Goal: Transaction & Acquisition: Purchase product/service

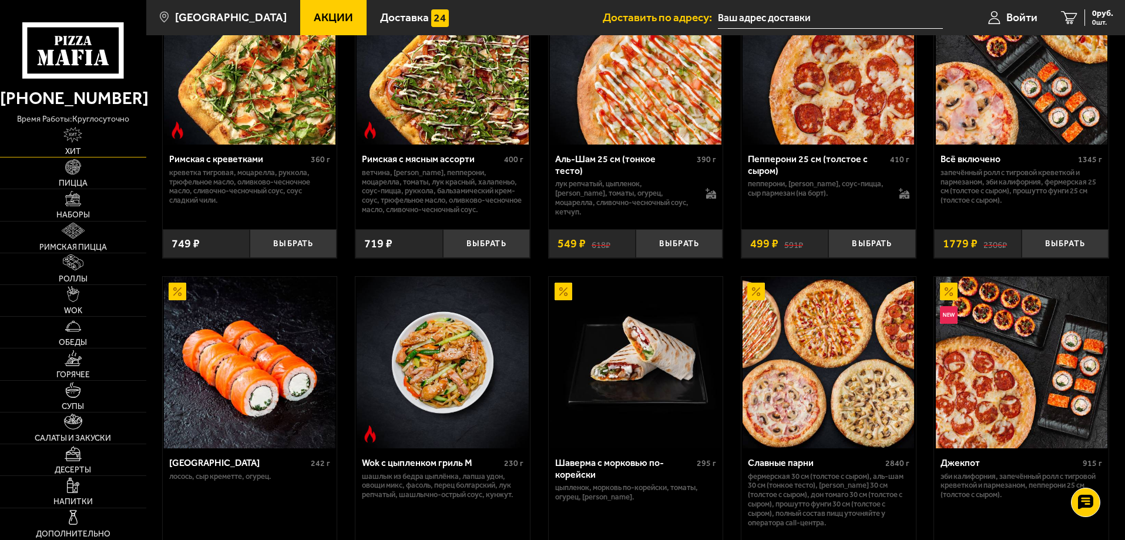
scroll to position [411, 0]
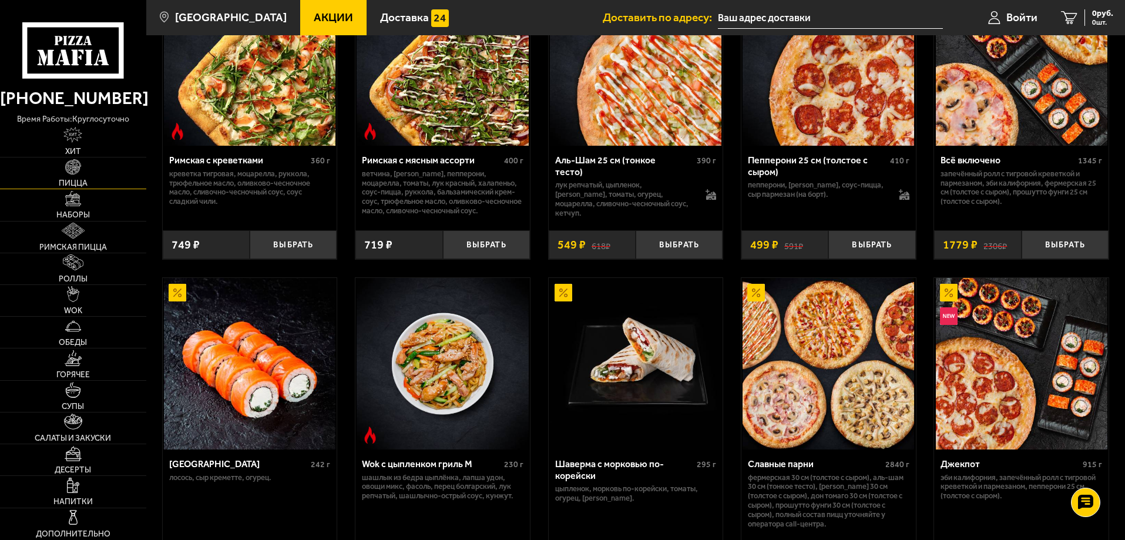
click at [82, 169] on link "Пицца" at bounding box center [73, 172] width 146 height 31
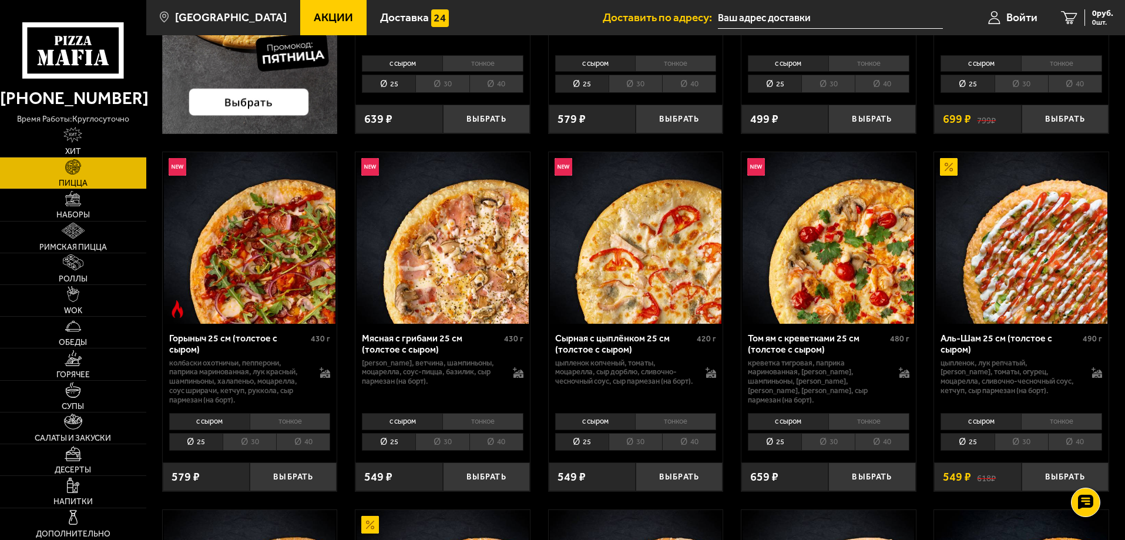
scroll to position [353, 0]
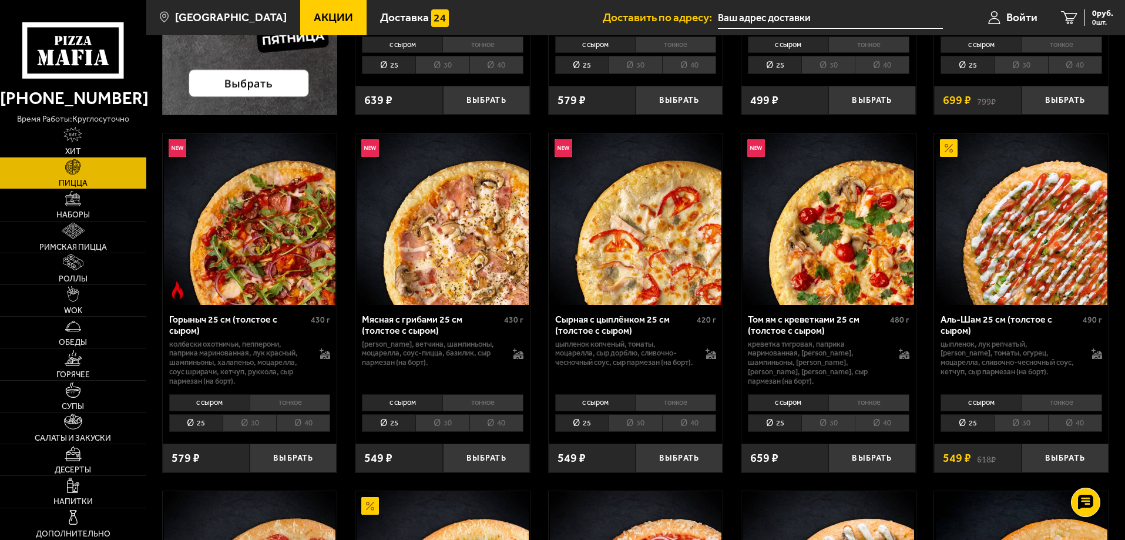
click at [260, 426] on li "30" at bounding box center [249, 423] width 53 height 18
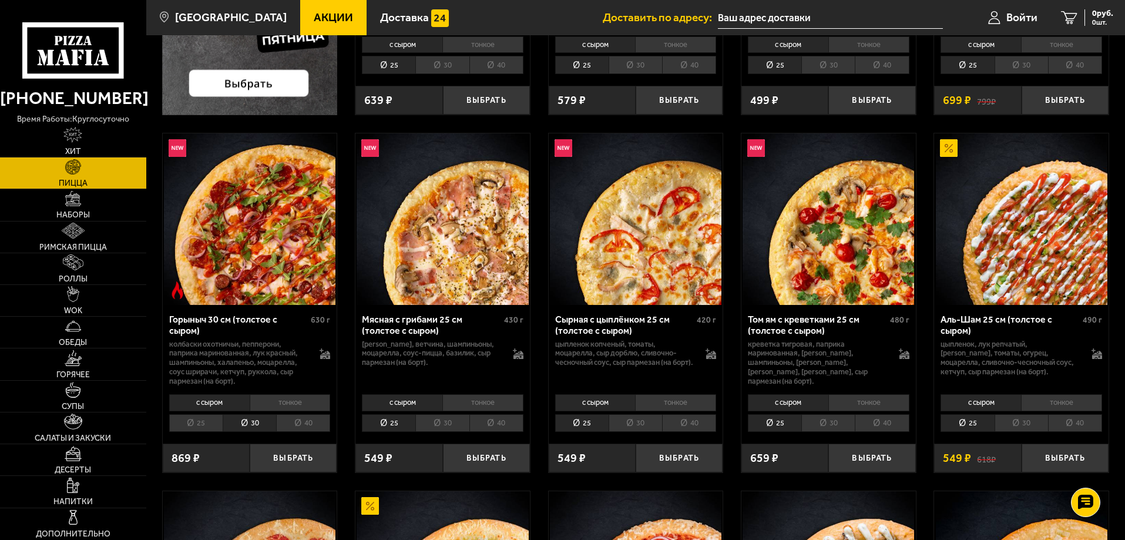
click at [1018, 425] on li "30" at bounding box center [1021, 423] width 53 height 18
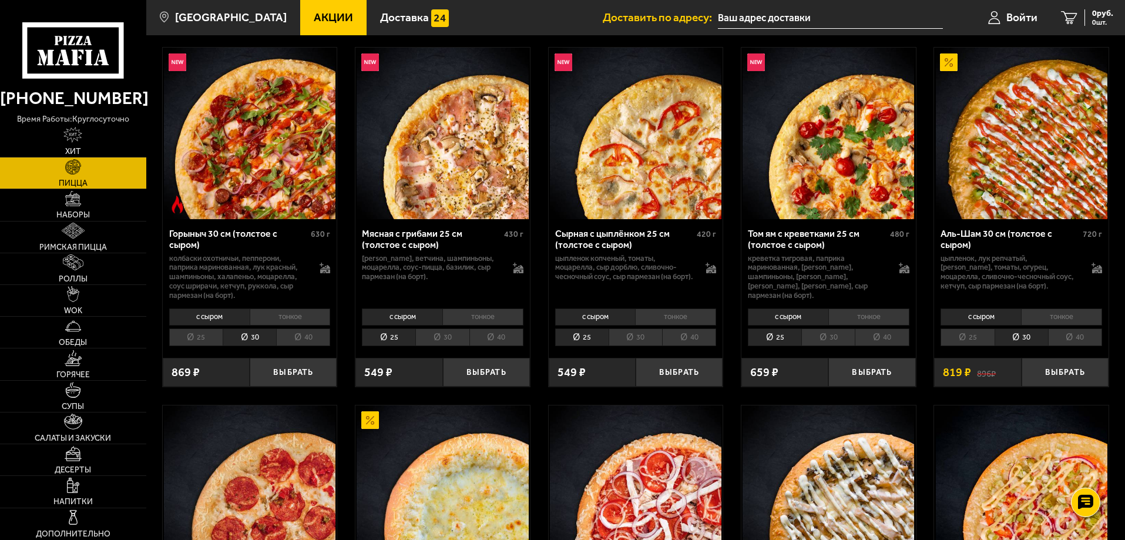
scroll to position [470, 0]
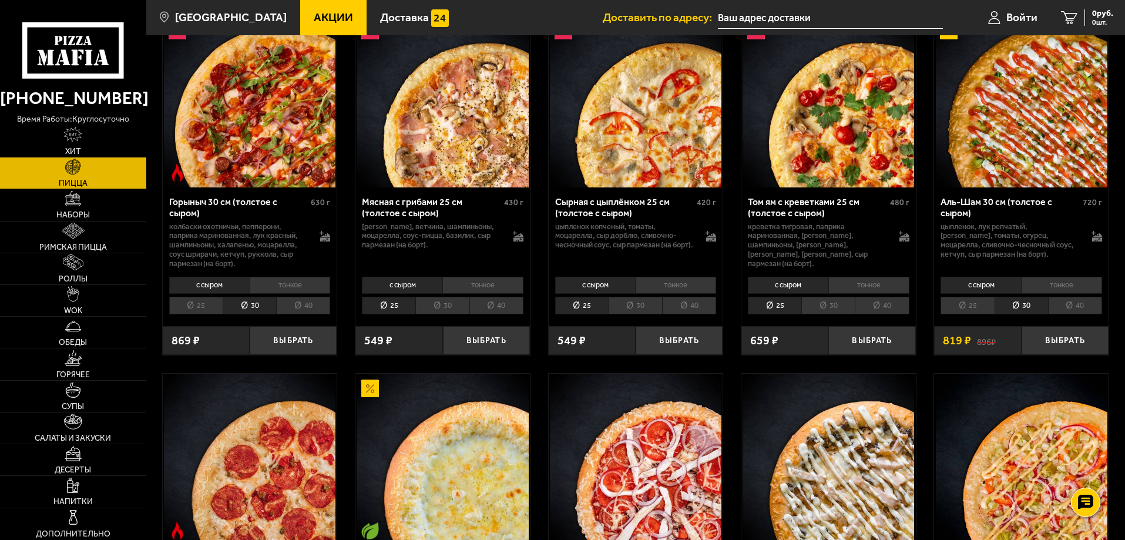
click at [1045, 287] on li "тонкое" at bounding box center [1061, 285] width 81 height 16
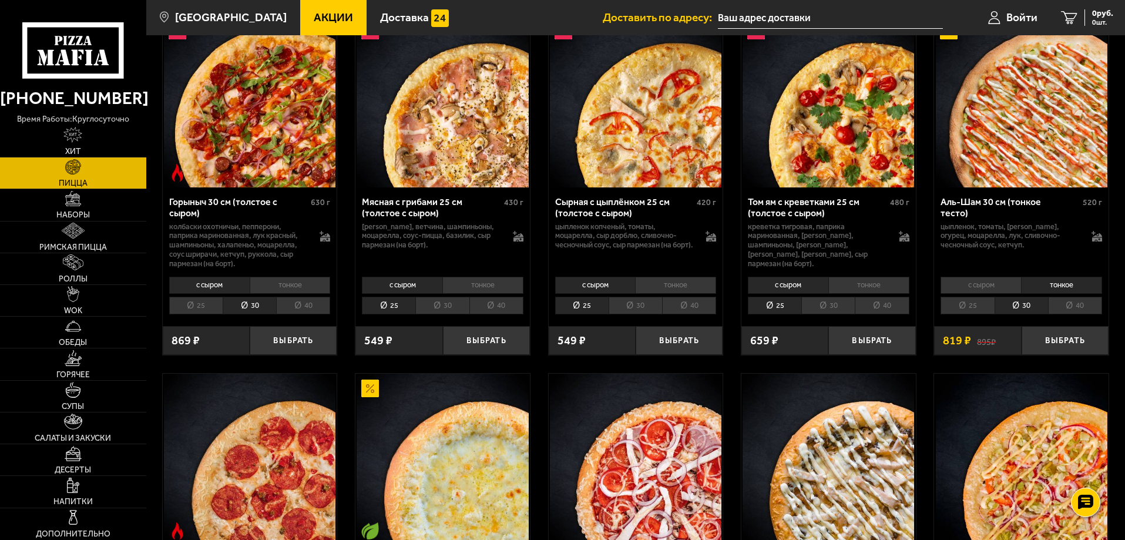
click at [994, 293] on li "с сыром" at bounding box center [981, 285] width 80 height 16
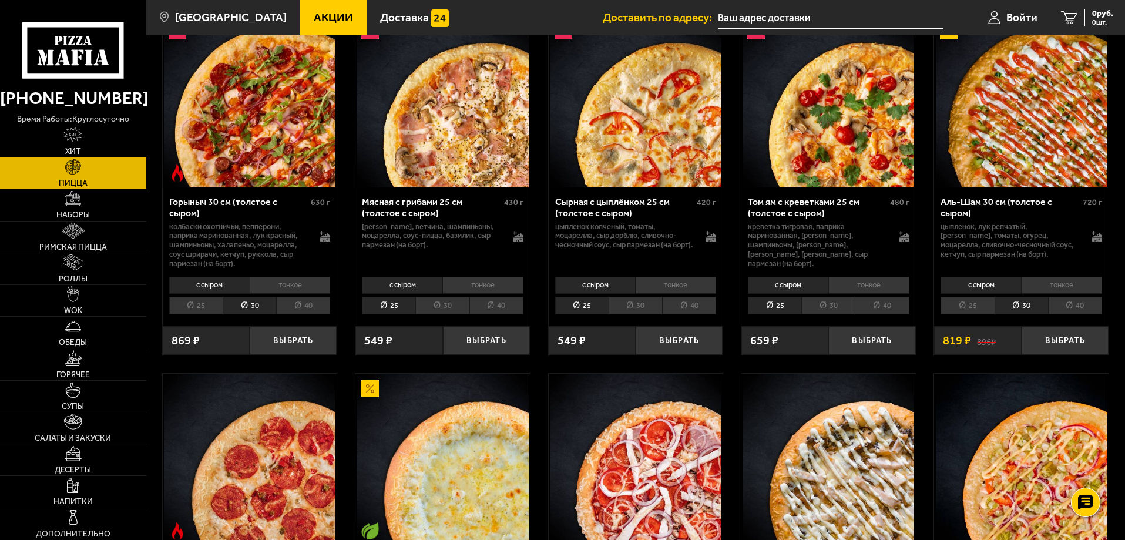
click at [1053, 293] on li "тонкое" at bounding box center [1061, 285] width 81 height 16
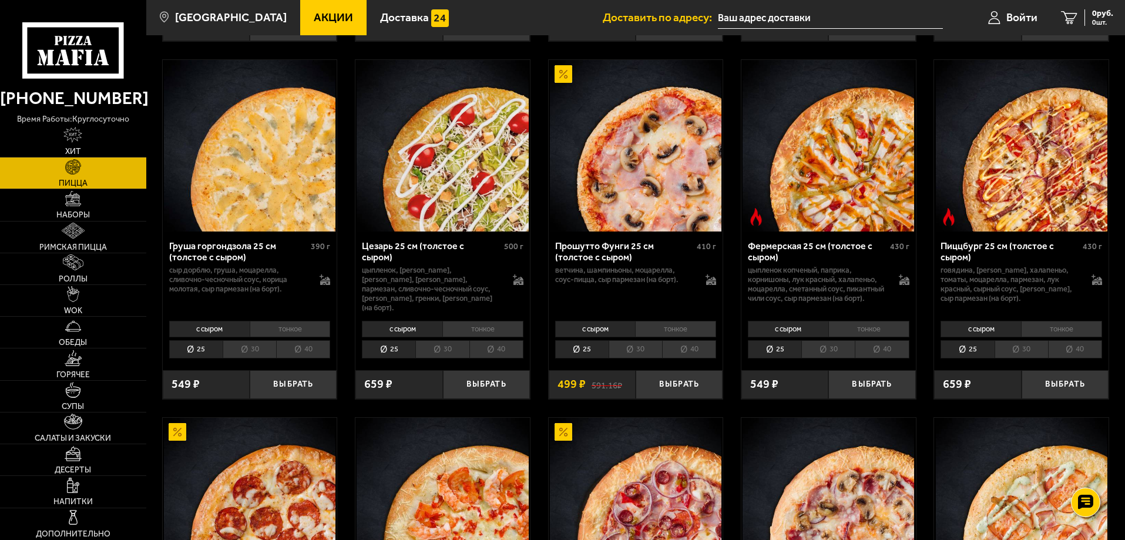
scroll to position [1175, 0]
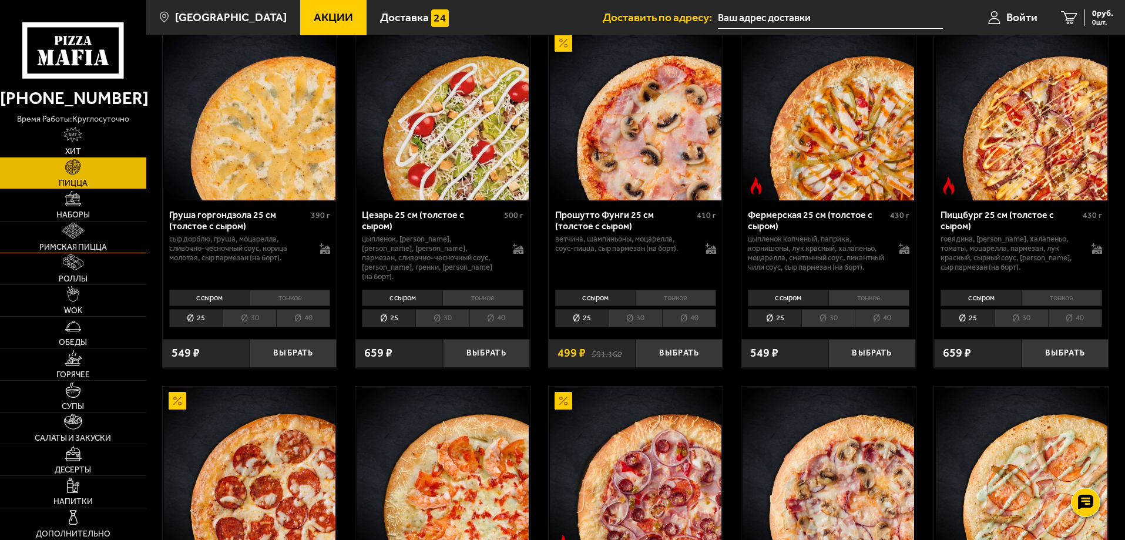
click at [88, 243] on span "Римская пицца" at bounding box center [73, 247] width 68 height 8
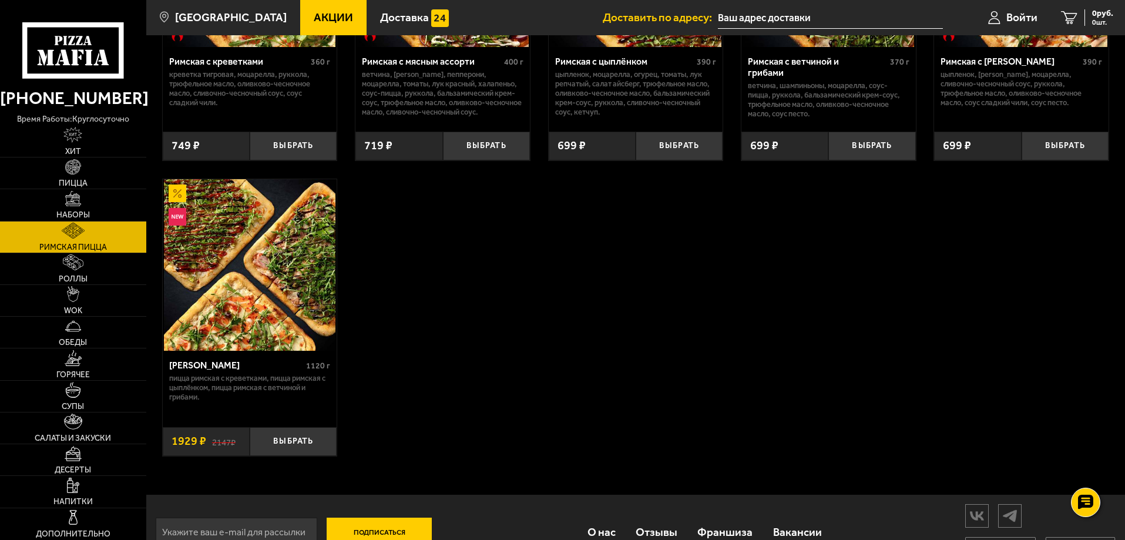
scroll to position [265, 0]
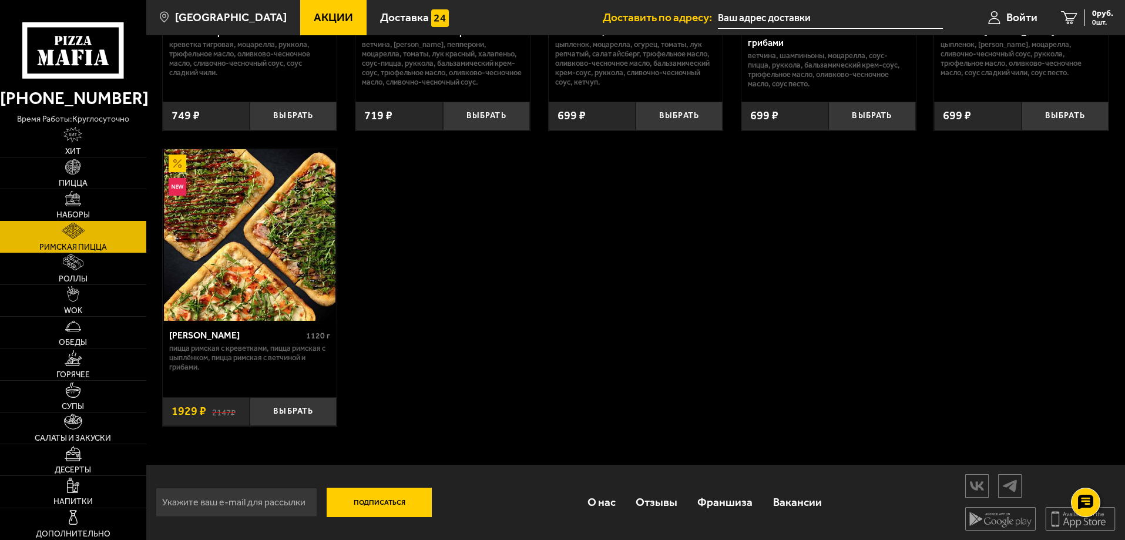
click at [93, 213] on link "Наборы" at bounding box center [73, 204] width 146 height 31
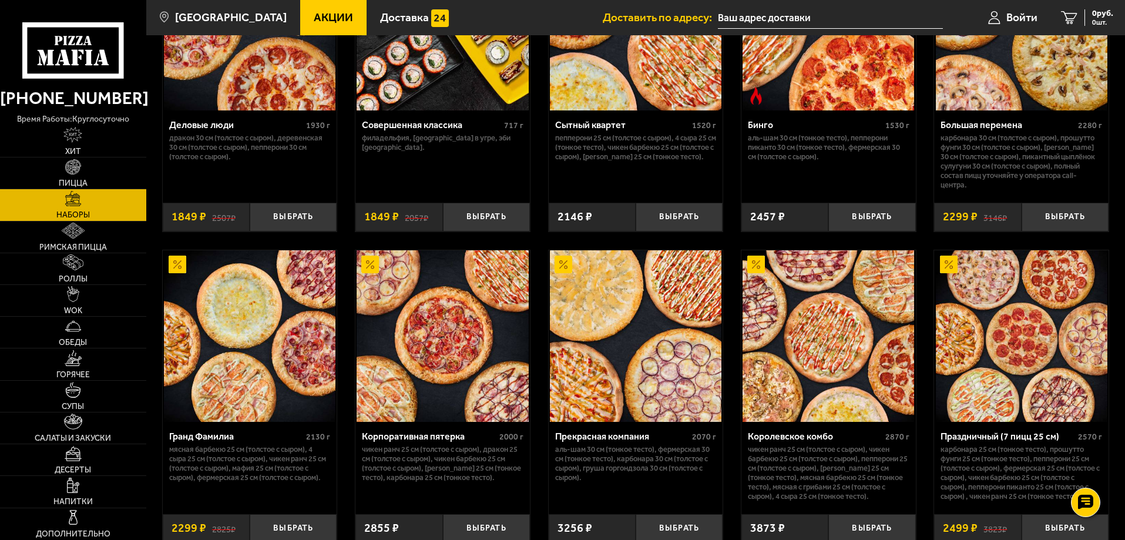
scroll to position [1351, 0]
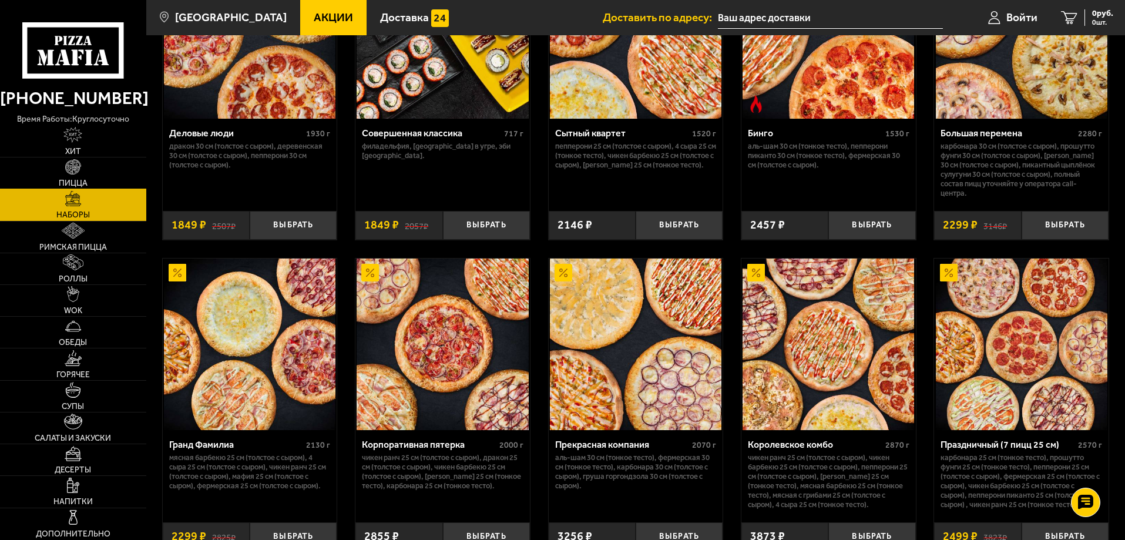
click at [79, 181] on span "Пицца" at bounding box center [73, 183] width 29 height 8
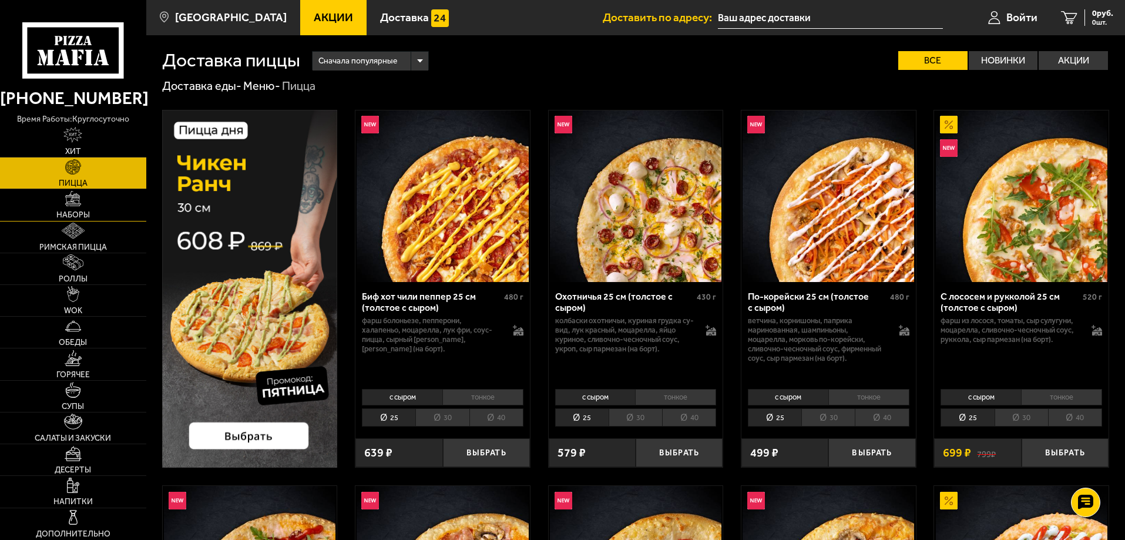
click at [82, 213] on span "Наборы" at bounding box center [72, 215] width 33 height 8
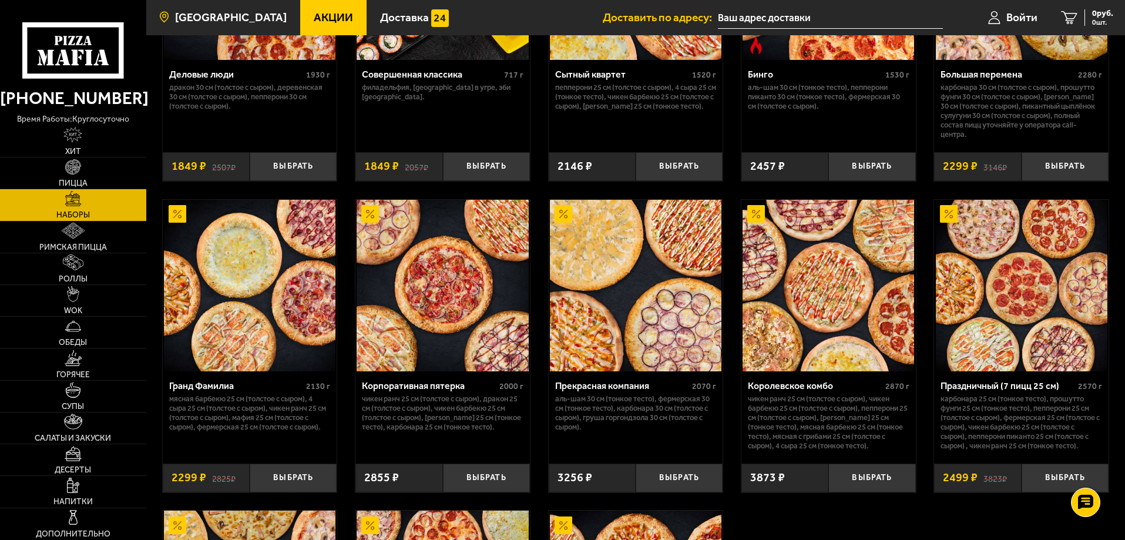
scroll to position [1469, 0]
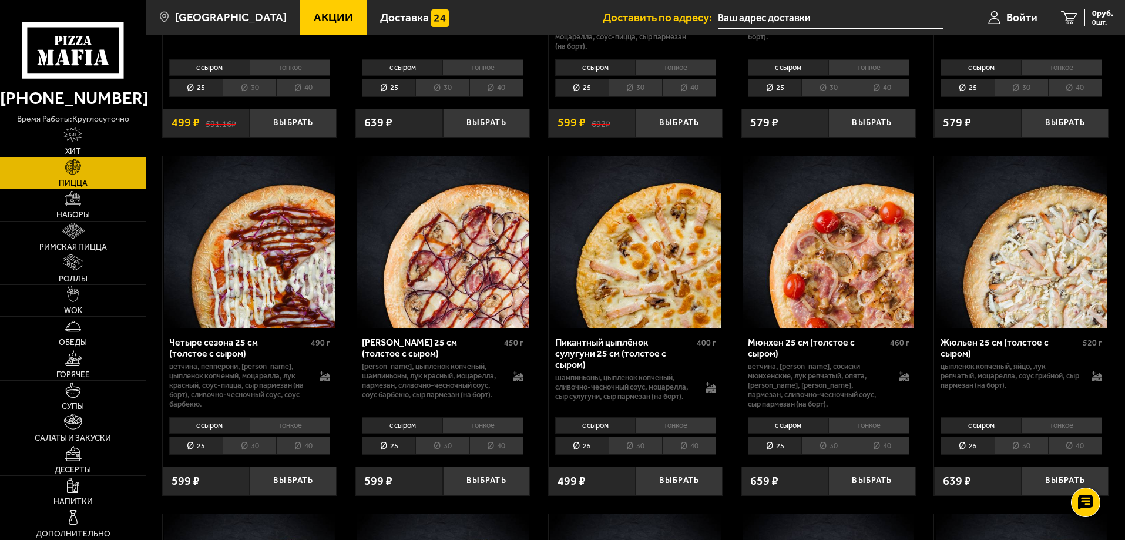
scroll to position [1763, 0]
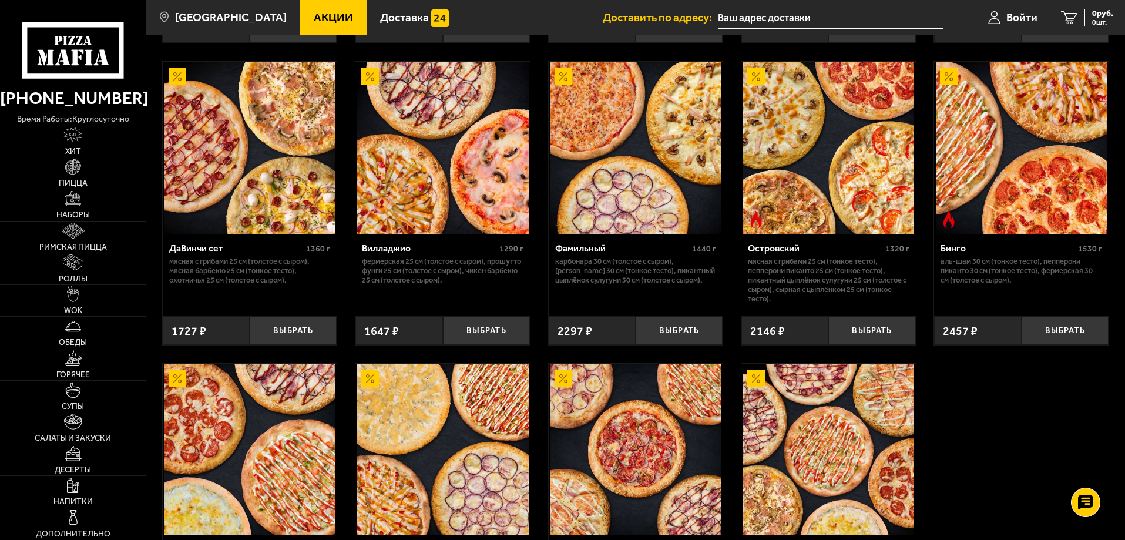
scroll to position [940, 0]
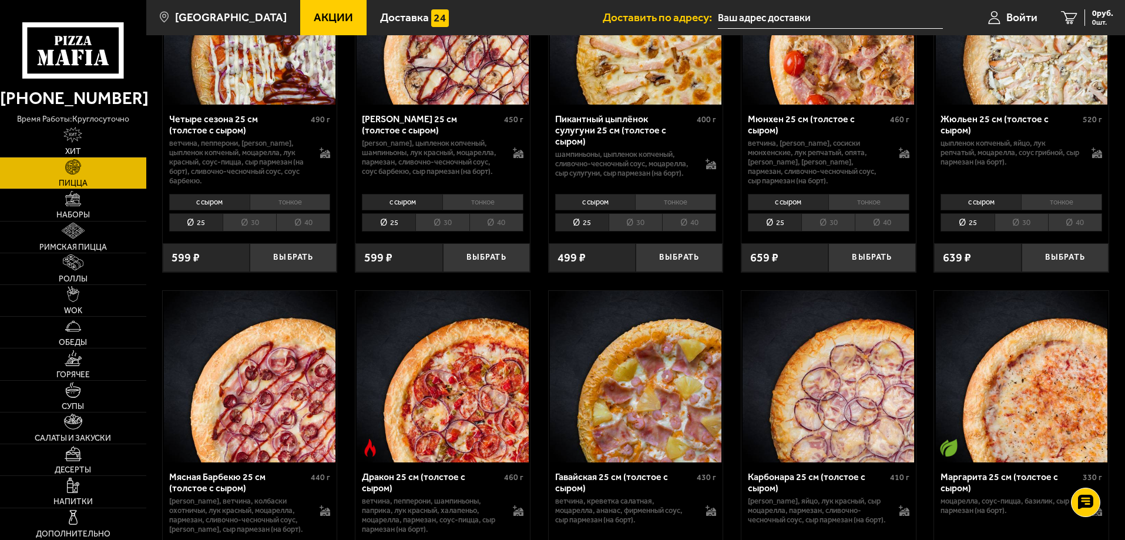
scroll to position [1998, 0]
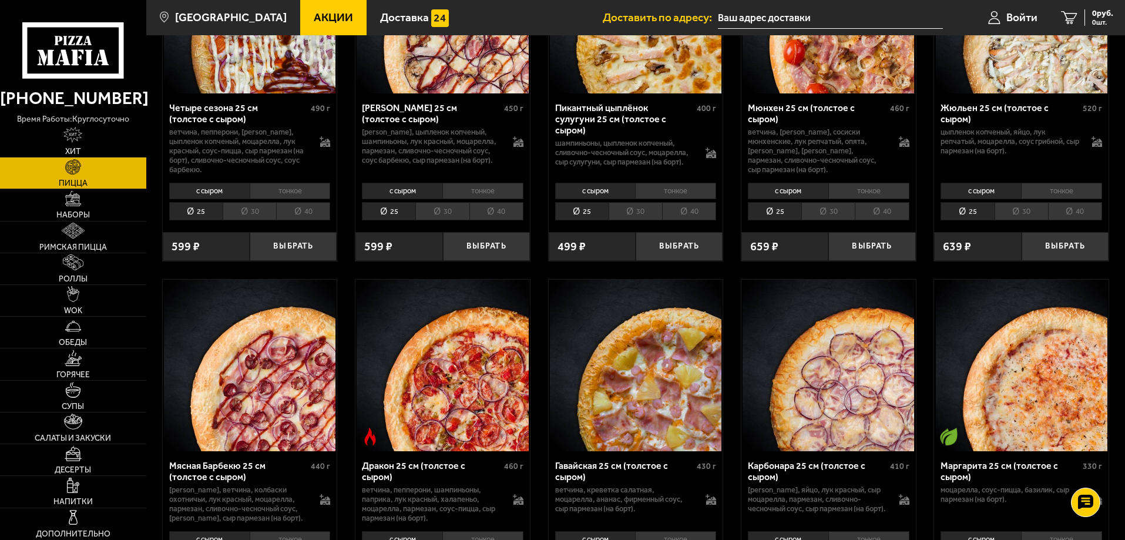
click at [834, 219] on li "30" at bounding box center [827, 211] width 53 height 18
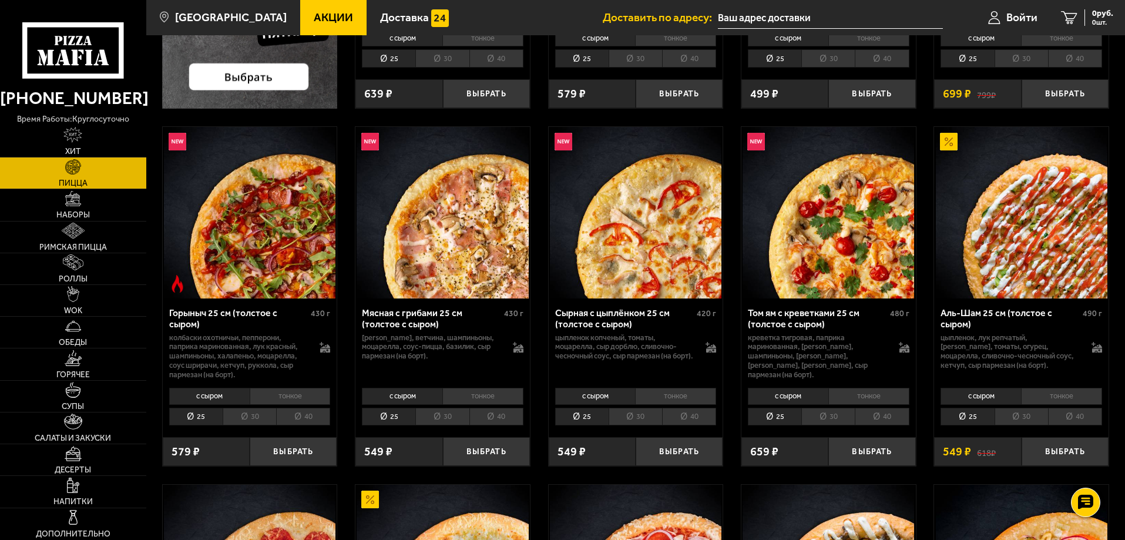
scroll to position [353, 0]
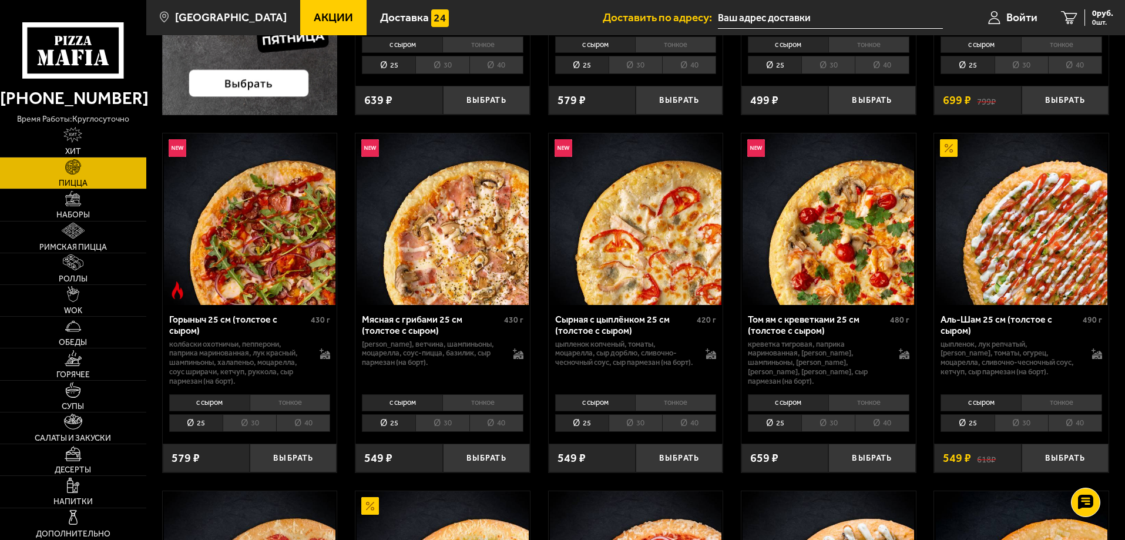
drag, startPoint x: 1000, startPoint y: 323, endPoint x: 1032, endPoint y: 249, distance: 80.5
click at [1032, 249] on img at bounding box center [1022, 219] width 172 height 172
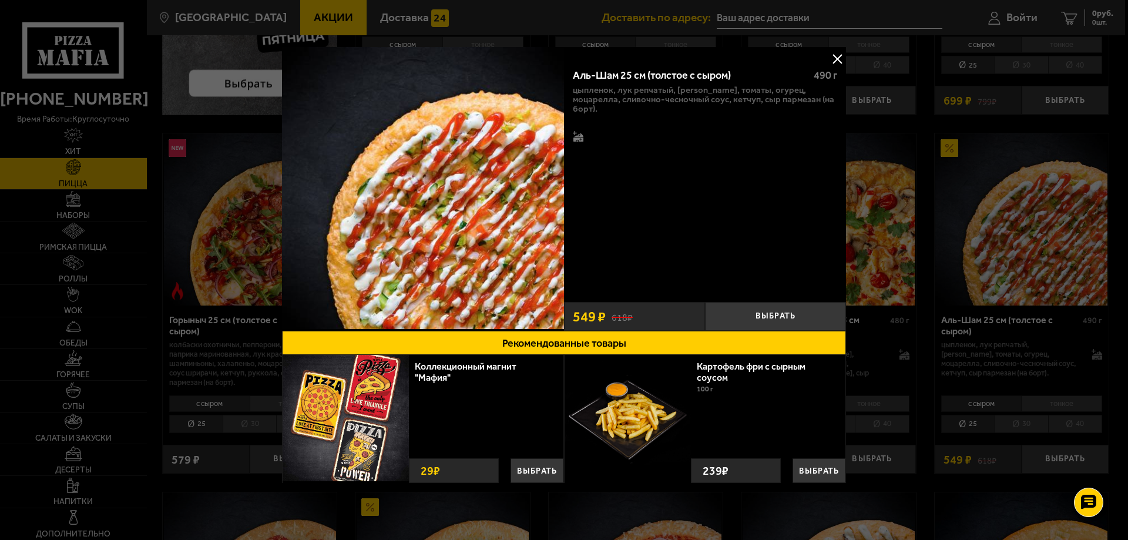
click at [1015, 280] on div at bounding box center [564, 270] width 1128 height 540
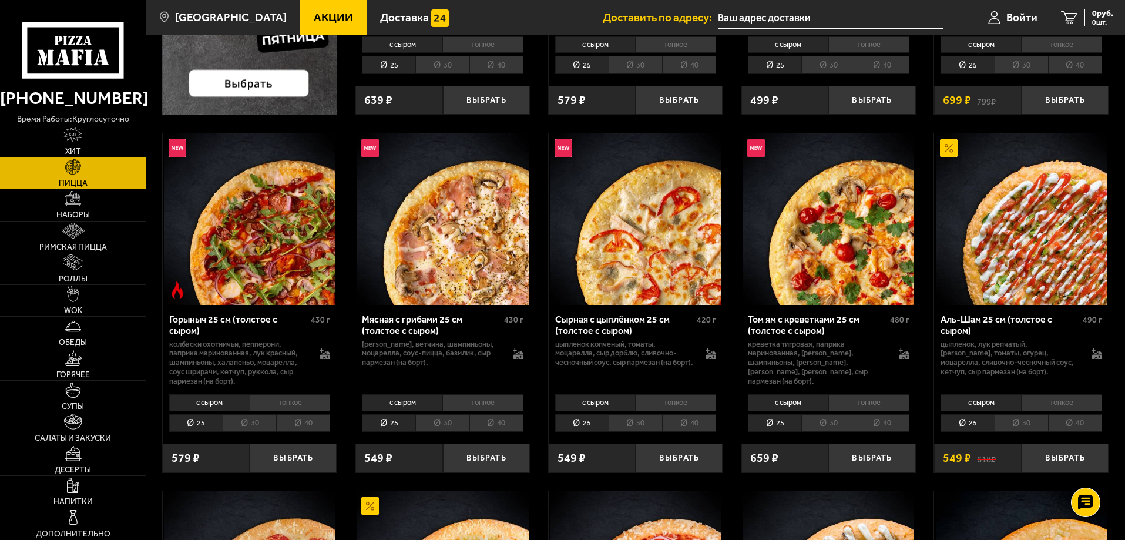
click at [1029, 423] on li "30" at bounding box center [1021, 423] width 53 height 18
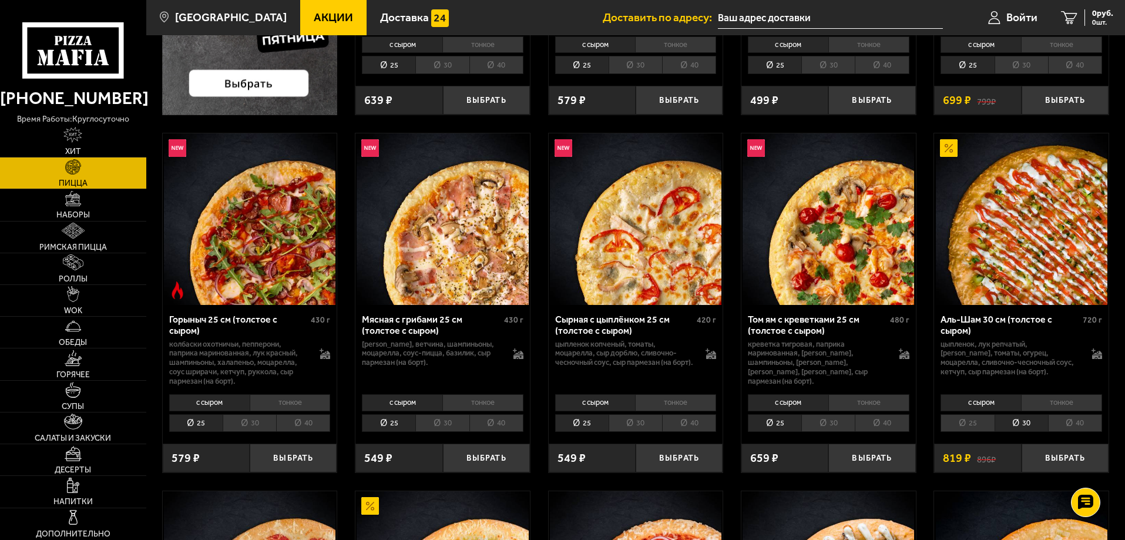
click at [1052, 407] on li "тонкое" at bounding box center [1061, 402] width 81 height 16
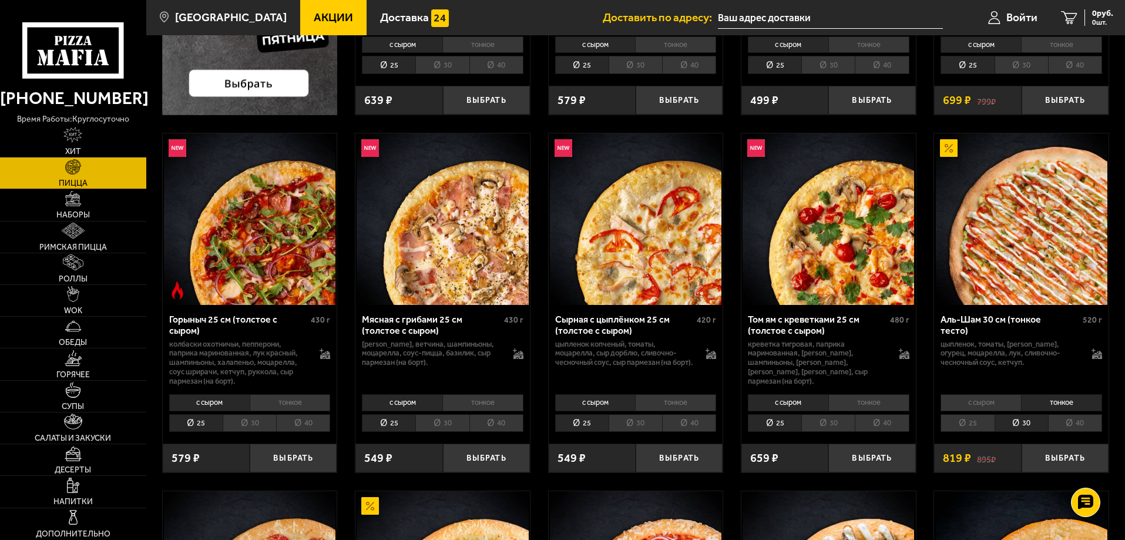
click at [1004, 402] on li "с сыром" at bounding box center [981, 402] width 80 height 16
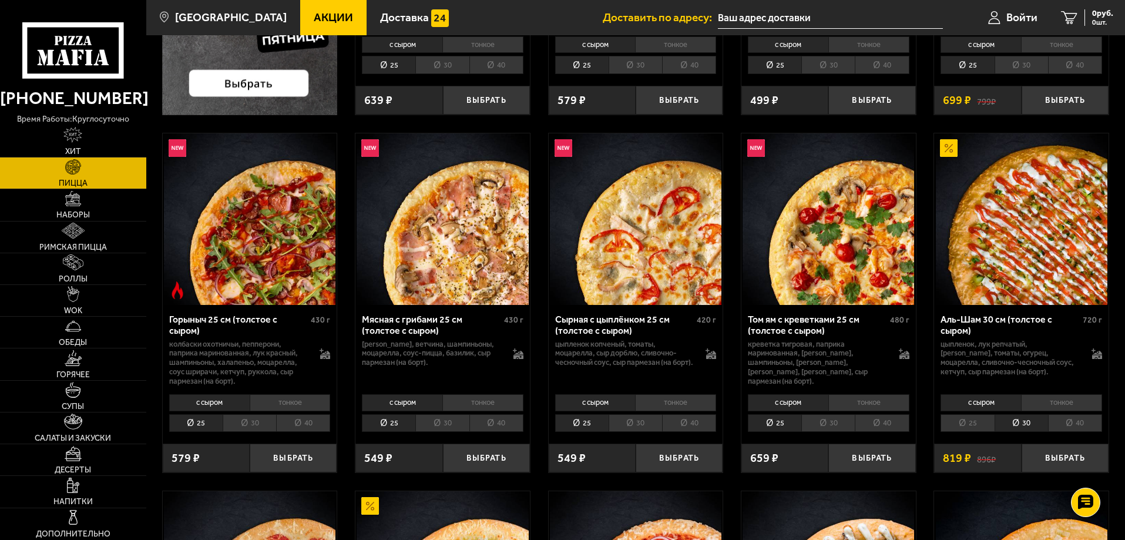
drag, startPoint x: 975, startPoint y: 318, endPoint x: 1038, endPoint y: 270, distance: 79.2
click at [1038, 270] on img at bounding box center [1022, 219] width 172 height 172
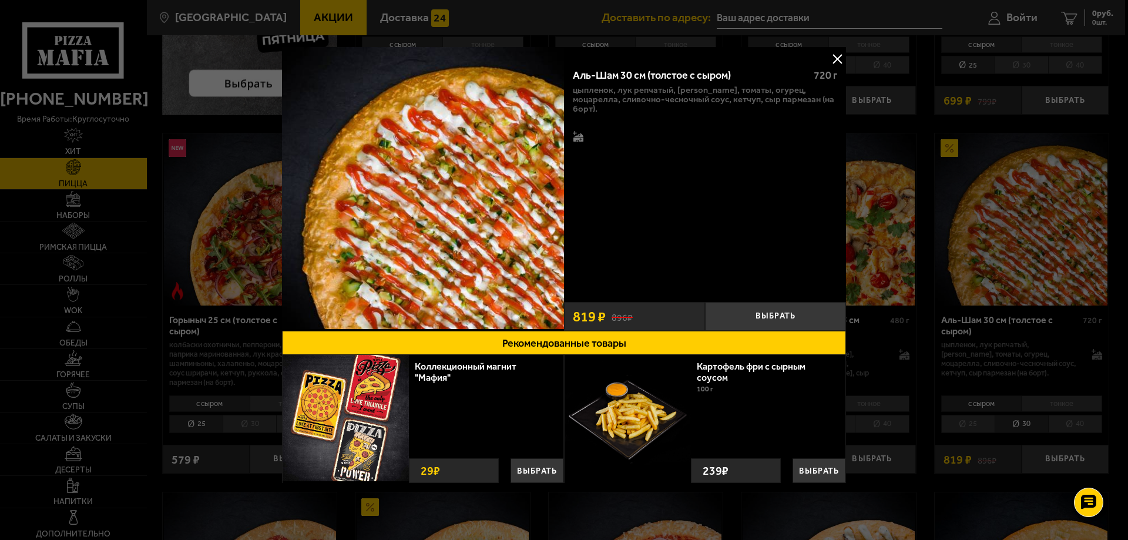
click at [837, 55] on button at bounding box center [837, 59] width 18 height 18
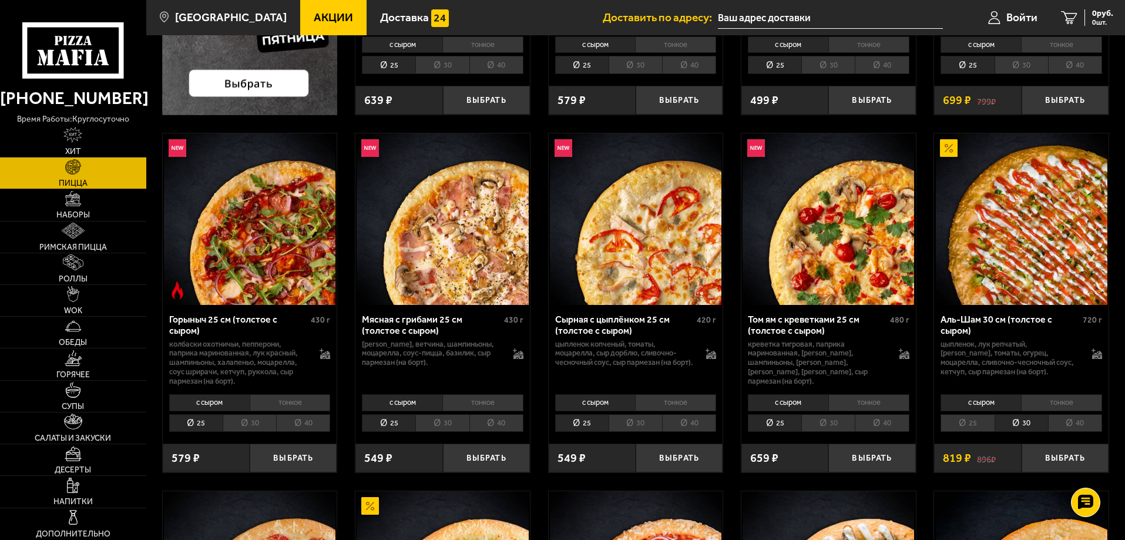
click at [1081, 287] on img at bounding box center [1022, 219] width 172 height 172
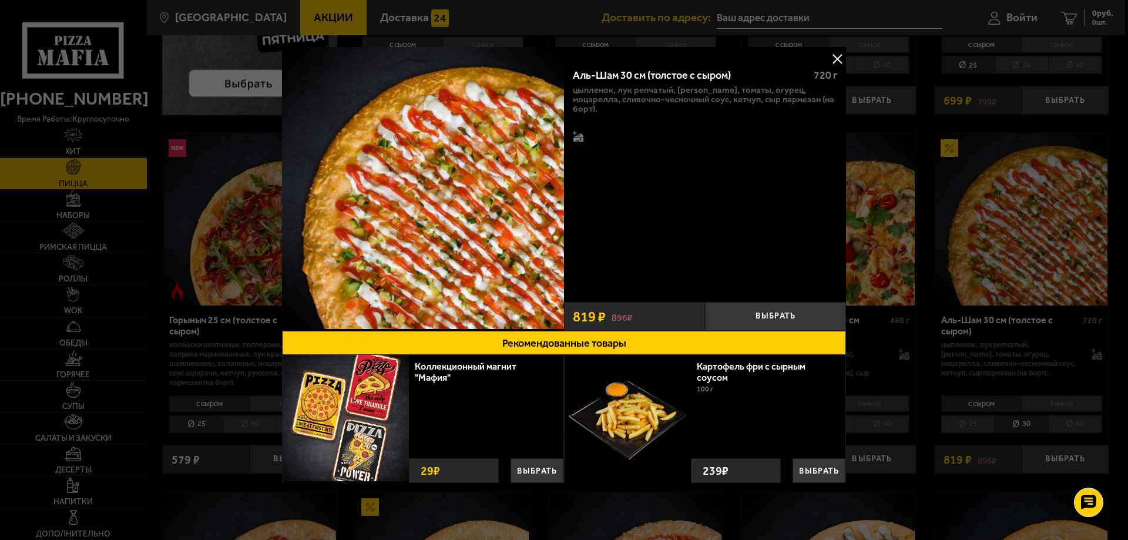
click at [837, 52] on button at bounding box center [837, 59] width 18 height 18
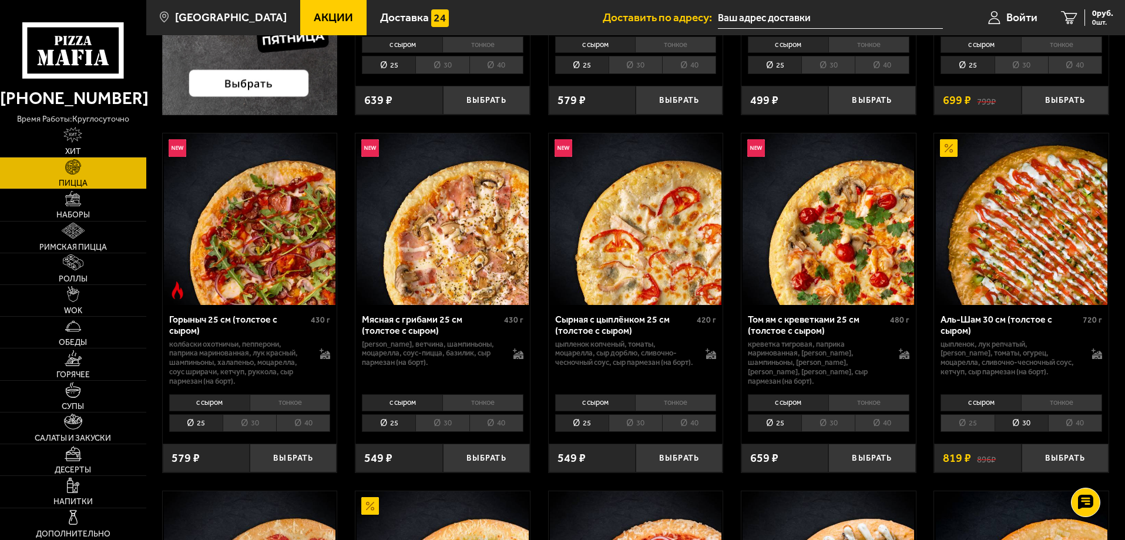
click at [988, 319] on div "Аль-Шам 30 см (толстое с сыром)" at bounding box center [1010, 325] width 139 height 22
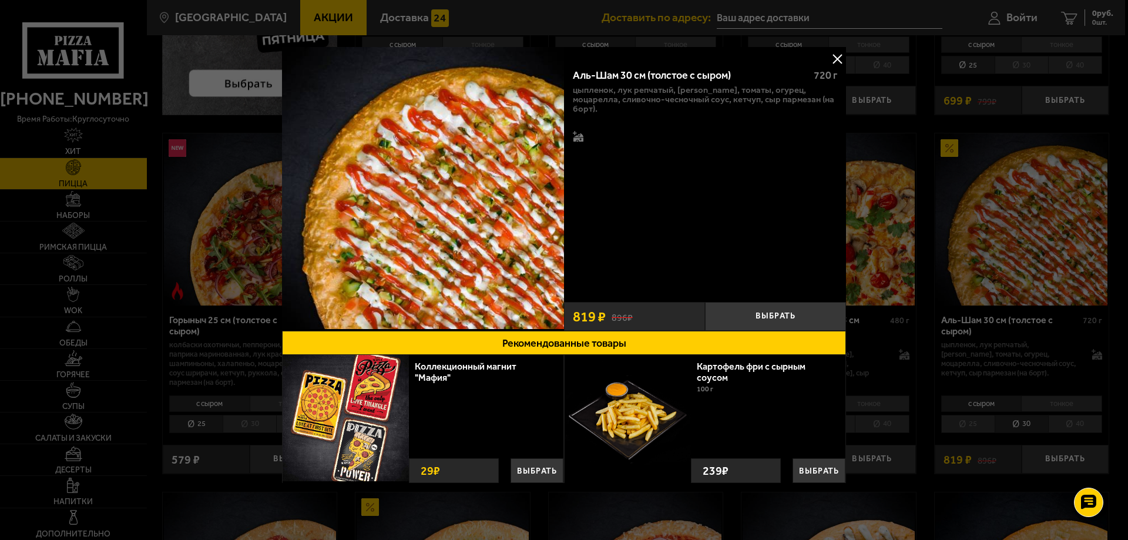
click at [846, 62] on div at bounding box center [564, 270] width 1128 height 540
